Goal: Information Seeking & Learning: Check status

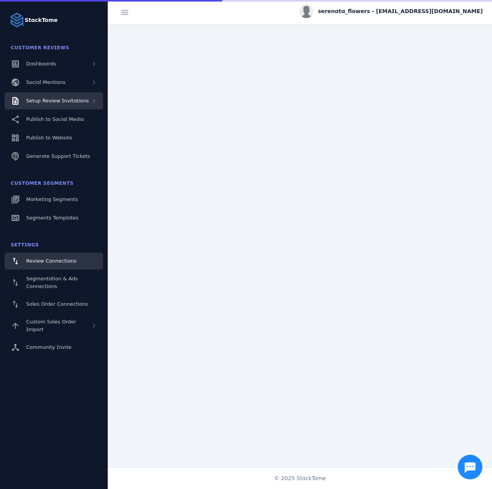
click at [63, 103] on span "Setup Review Invitations" at bounding box center [57, 101] width 63 height 6
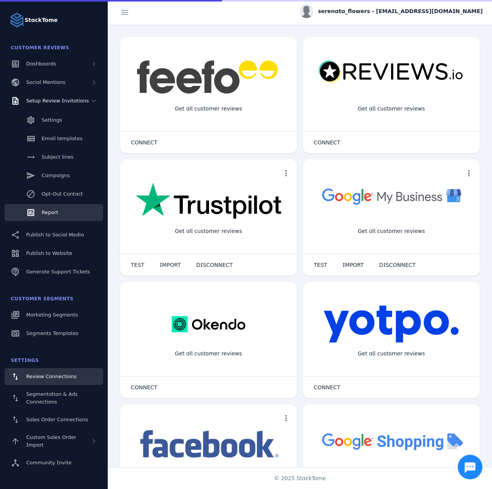
click at [44, 208] on link "Report" at bounding box center [54, 212] width 99 height 17
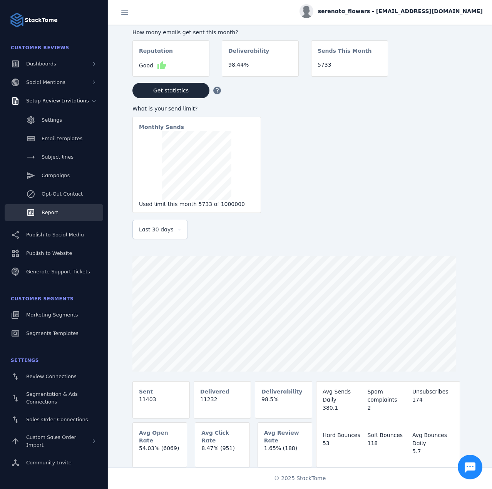
click at [143, 242] on div at bounding box center [159, 243] width 55 height 8
click at [143, 239] on div "Last 30 days" at bounding box center [159, 229] width 55 height 19
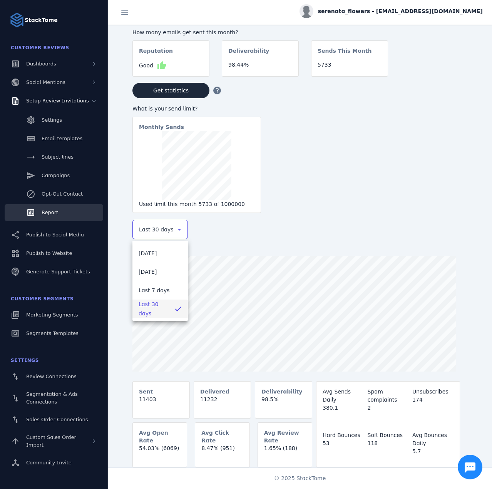
click at [150, 233] on div at bounding box center [246, 244] width 492 height 489
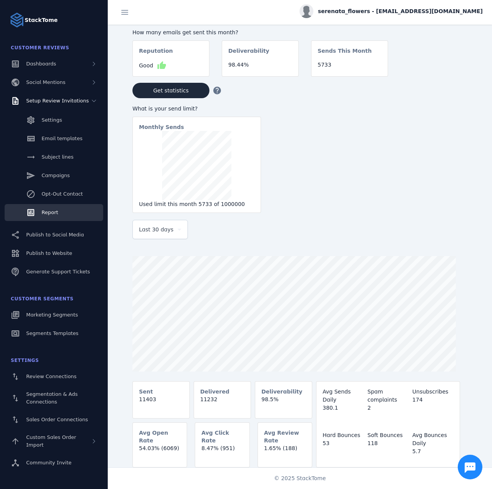
click at [148, 237] on div "Last 30 days" at bounding box center [160, 229] width 42 height 18
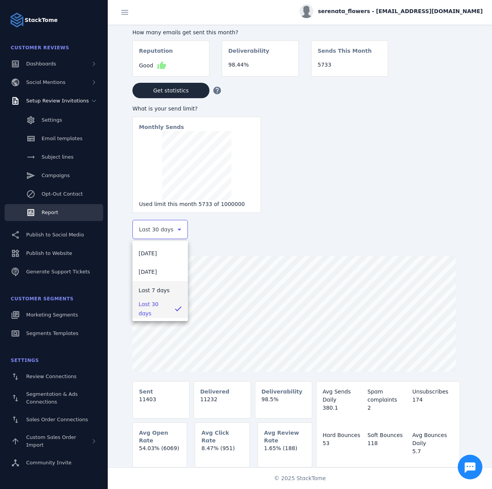
click at [159, 293] on span "Last 7 days" at bounding box center [154, 290] width 31 height 9
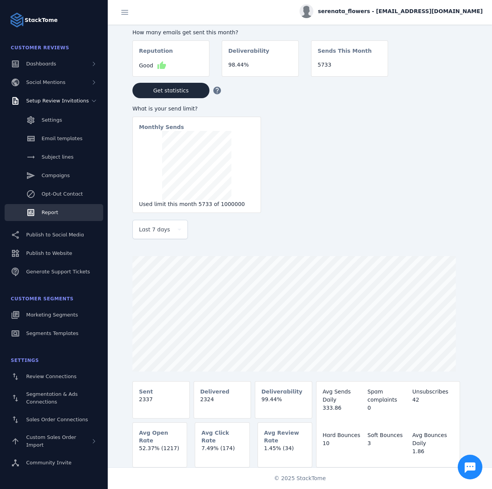
click at [428, 16] on div "serenata_flowers - cs_sf@stacktome.com" at bounding box center [390, 11] width 183 height 14
click at [456, 83] on button "Sign out" at bounding box center [454, 74] width 55 height 18
